Goal: Find specific page/section: Find specific page/section

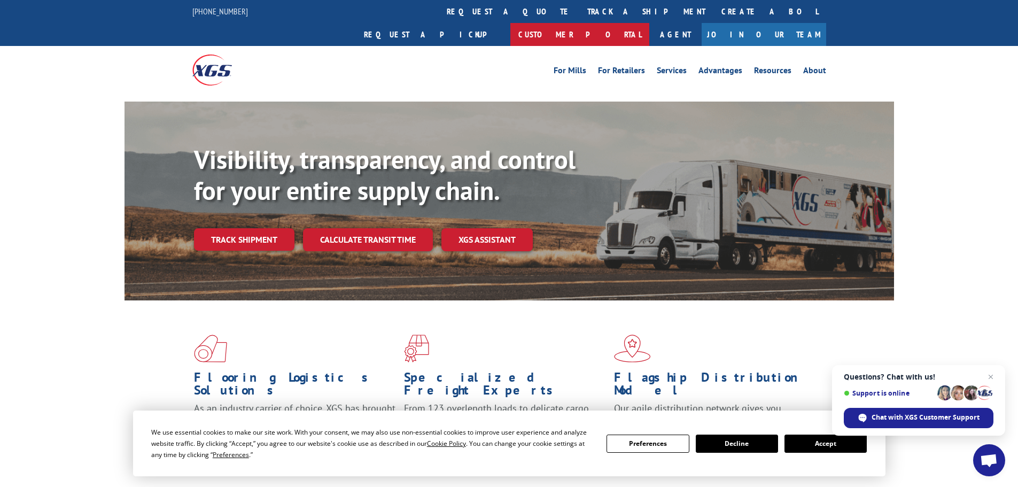
click at [649, 23] on link "Customer Portal" at bounding box center [580, 34] width 139 height 23
click at [991, 377] on span "Close chat" at bounding box center [991, 376] width 13 height 13
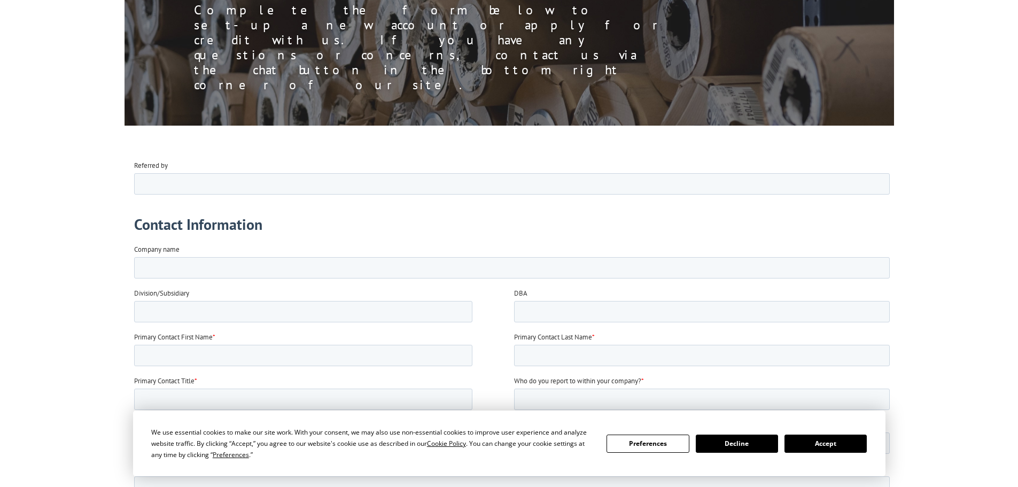
scroll to position [174, 0]
